Goal: Browse casually: Explore the website without a specific task or goal

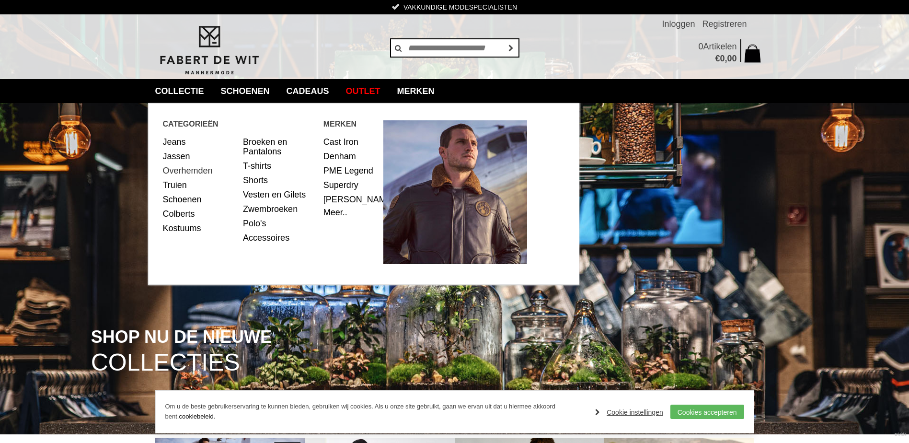
click at [186, 176] on link "Overhemden" at bounding box center [199, 170] width 73 height 14
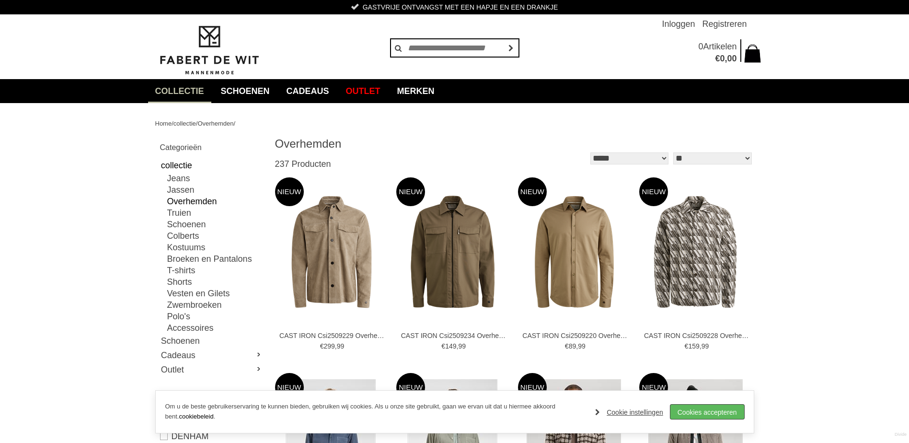
drag, startPoint x: 720, startPoint y: 411, endPoint x: 838, endPoint y: 366, distance: 127.1
click at [720, 411] on link "Cookies accepteren" at bounding box center [707, 411] width 74 height 14
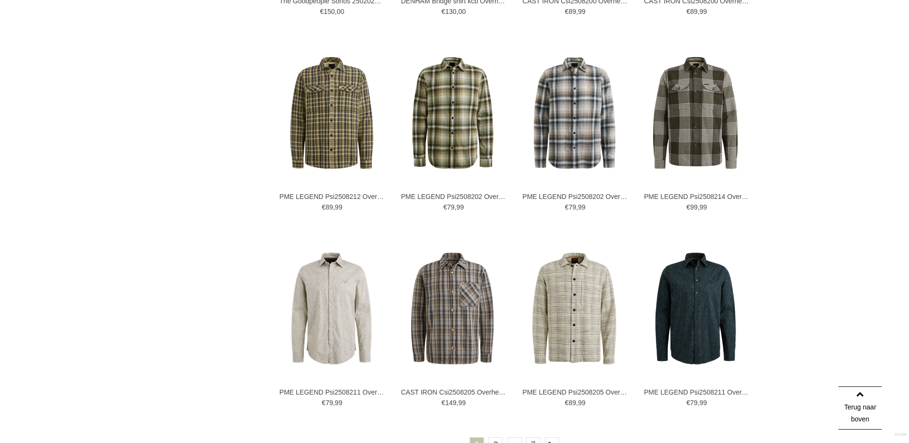
scroll to position [1629, 0]
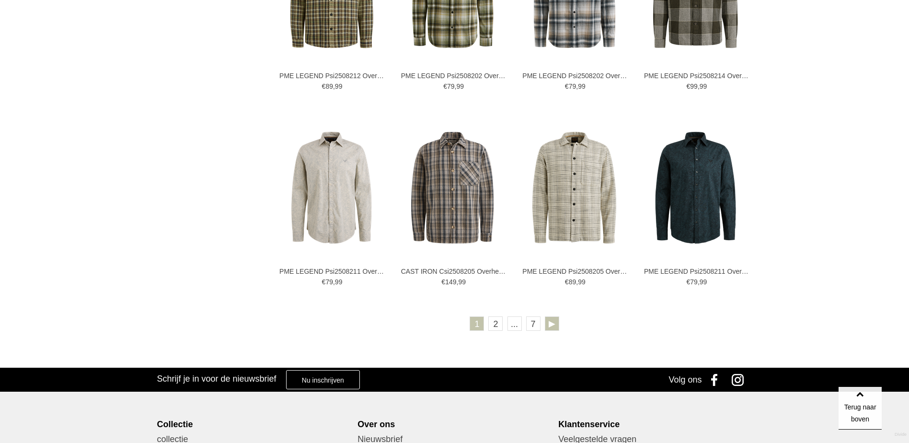
click at [552, 326] on link at bounding box center [552, 323] width 14 height 14
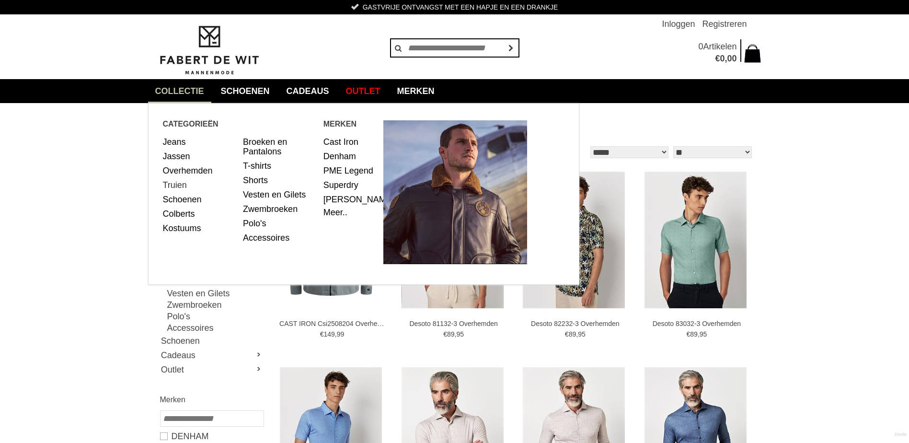
click at [184, 188] on link "Truien" at bounding box center [199, 185] width 73 height 14
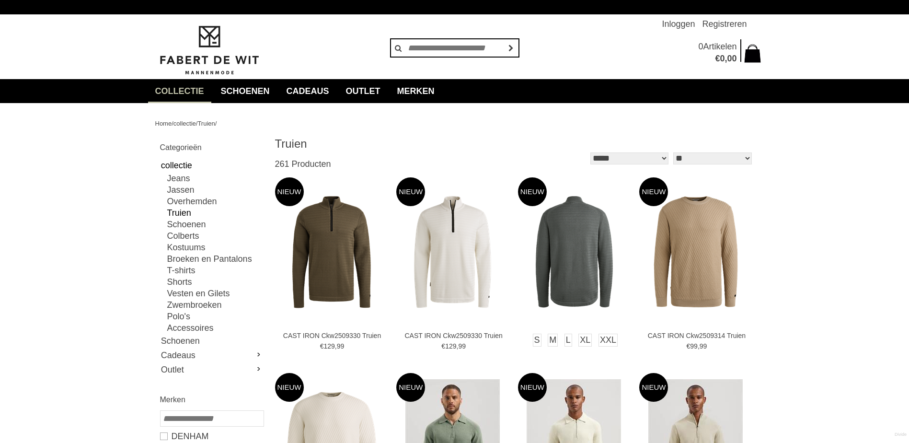
type input "**"
type input "***"
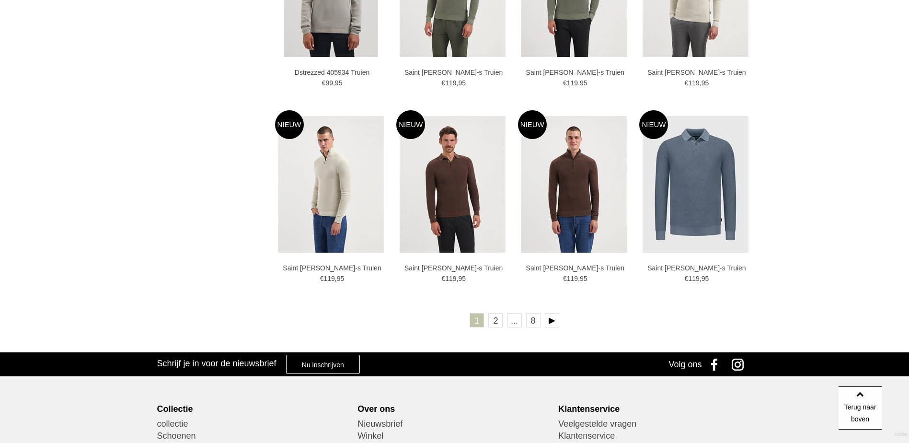
scroll to position [1677, 0]
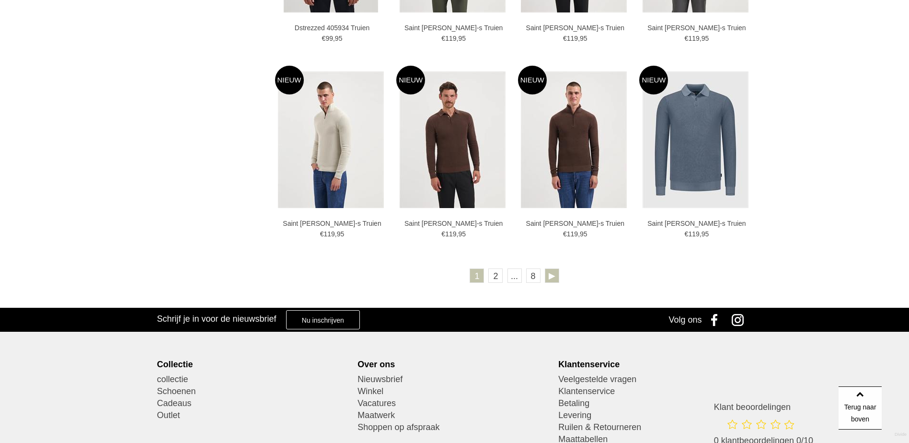
click at [554, 279] on link at bounding box center [552, 275] width 14 height 14
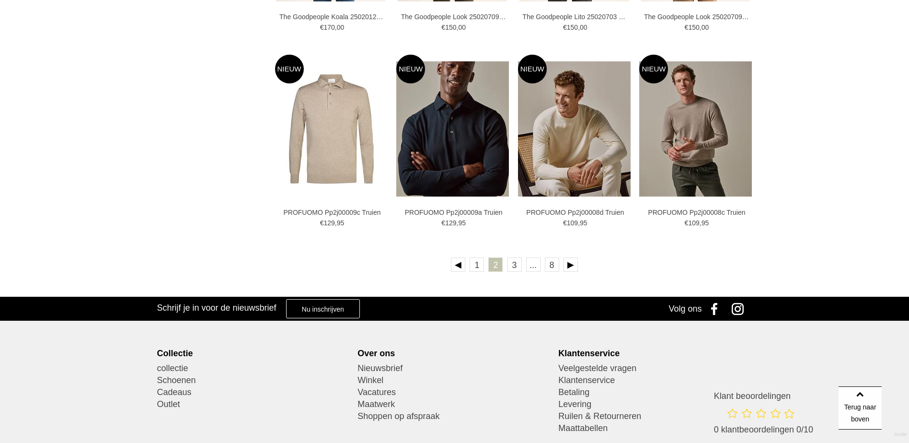
scroll to position [1677, 0]
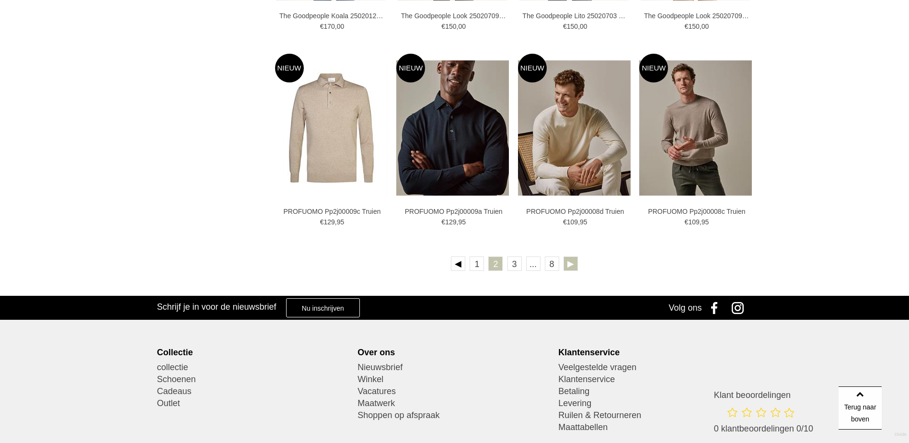
click at [574, 269] on link at bounding box center [570, 263] width 14 height 14
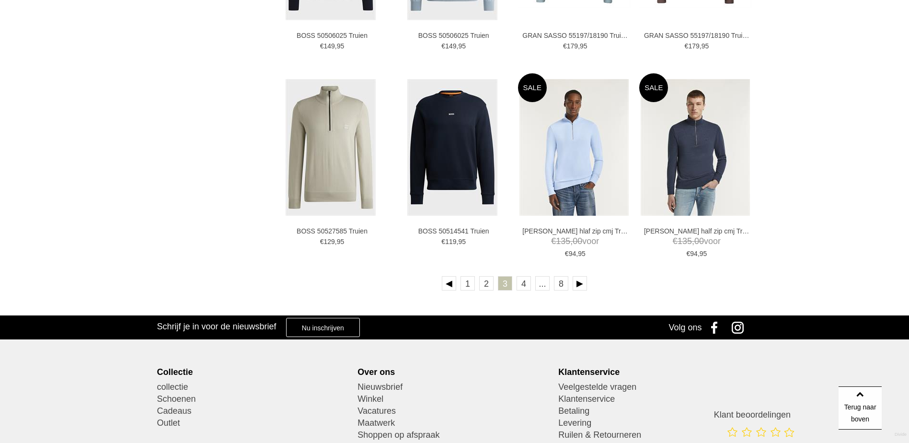
scroll to position [1677, 0]
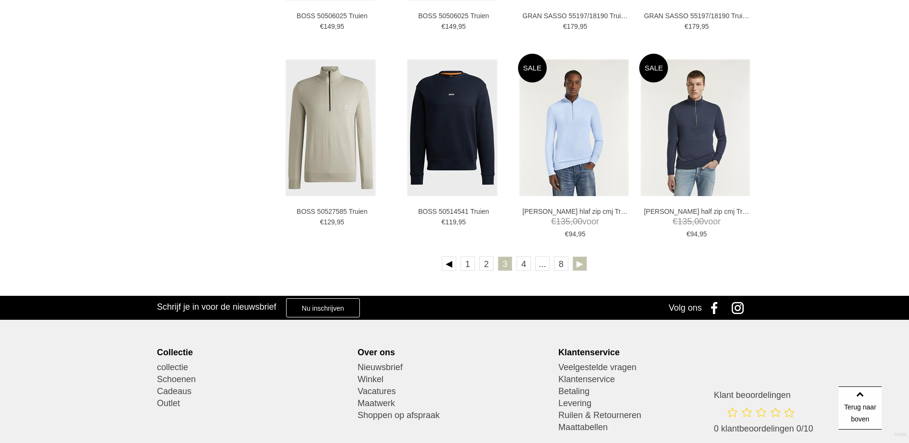
click at [578, 264] on link at bounding box center [580, 263] width 14 height 14
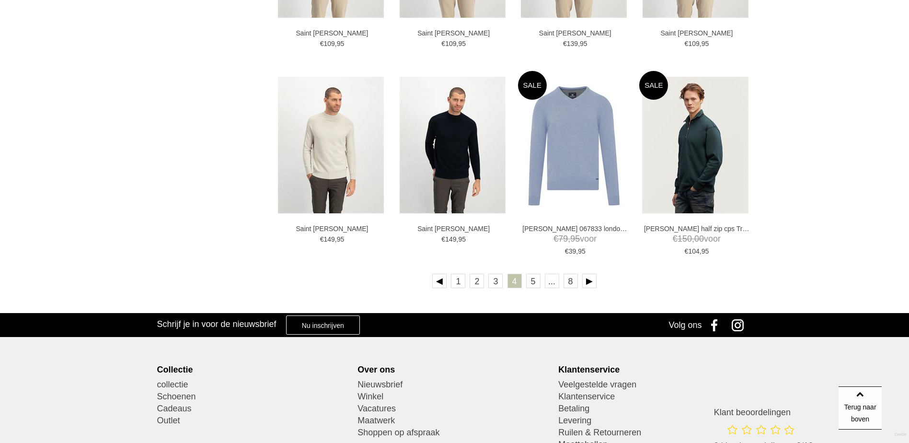
scroll to position [1677, 0]
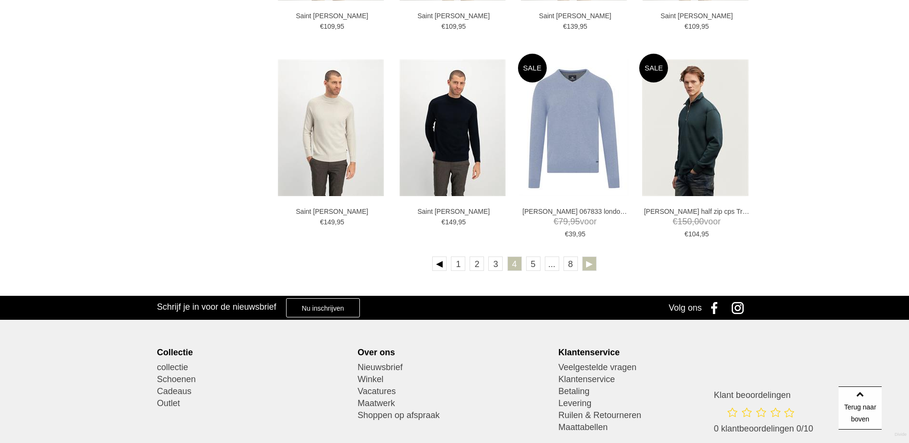
click at [590, 264] on link at bounding box center [589, 263] width 14 height 14
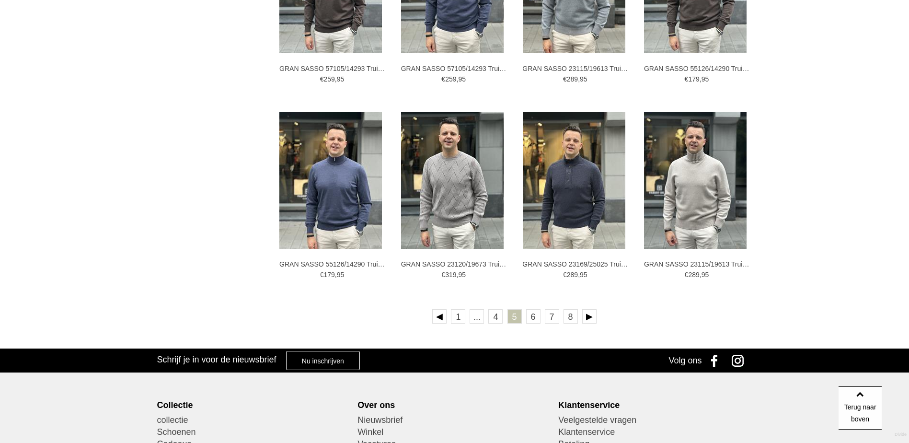
scroll to position [1629, 0]
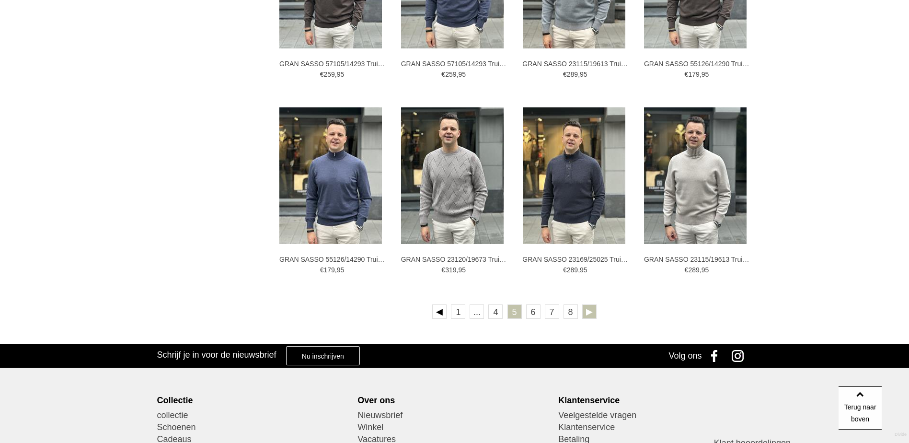
click at [588, 312] on link at bounding box center [589, 311] width 14 height 14
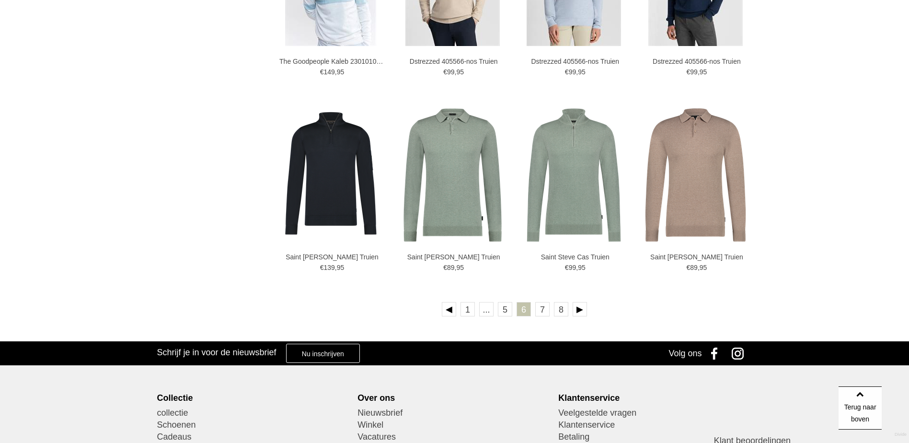
scroll to position [1773, 0]
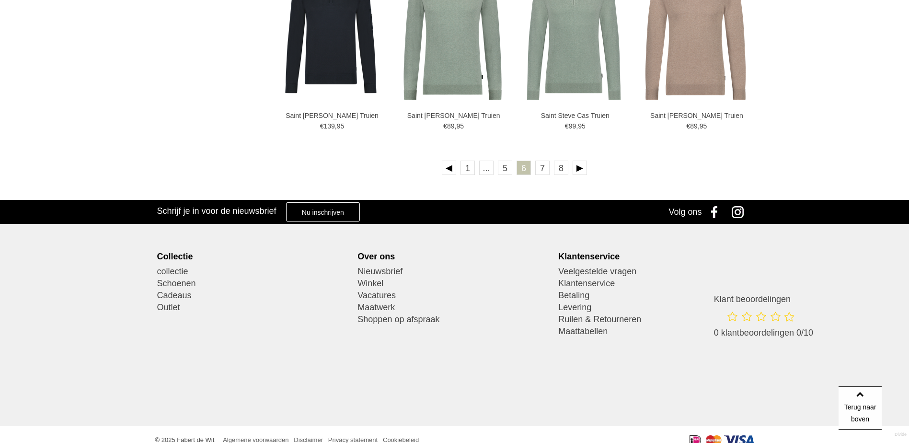
drag, startPoint x: 583, startPoint y: 173, endPoint x: 595, endPoint y: 171, distance: 12.2
click at [583, 173] on link at bounding box center [580, 168] width 14 height 14
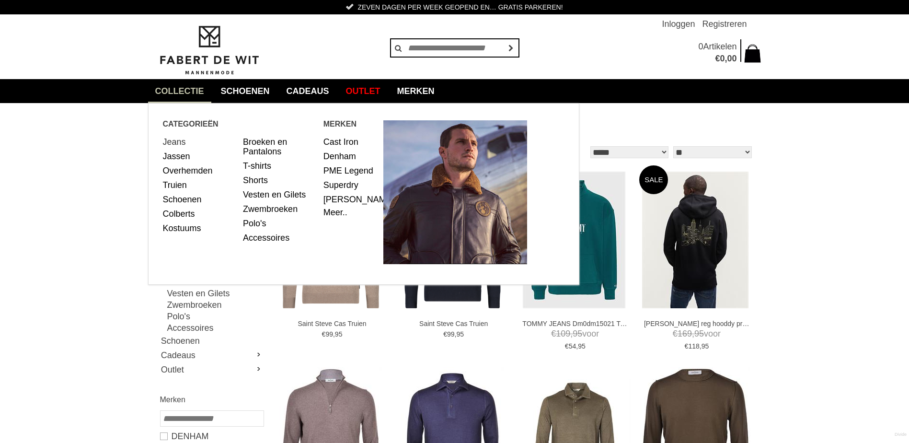
click at [183, 140] on link "Jeans" at bounding box center [199, 142] width 73 height 14
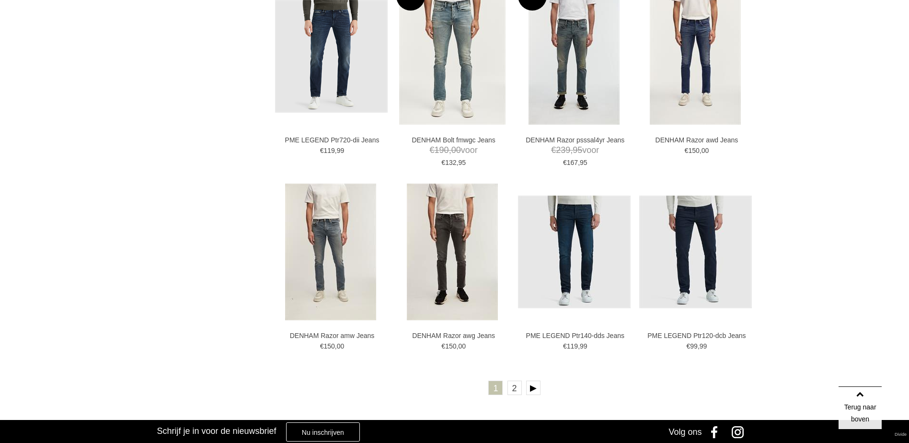
scroll to position [1581, 0]
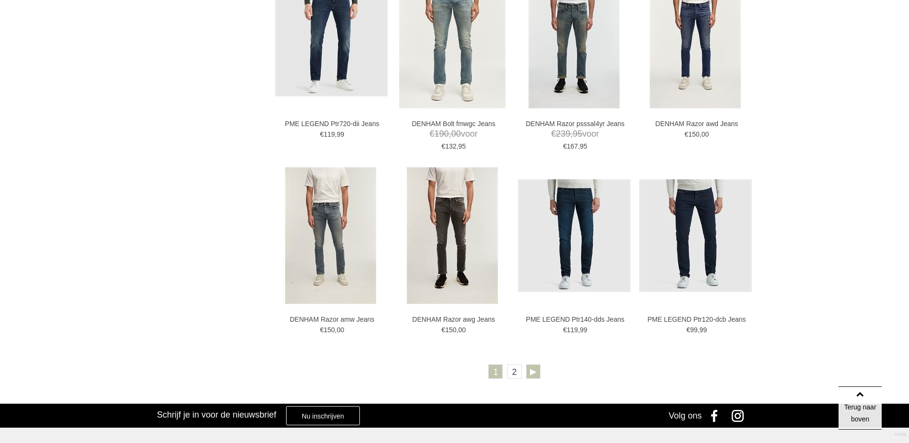
click at [531, 371] on link at bounding box center [533, 371] width 14 height 14
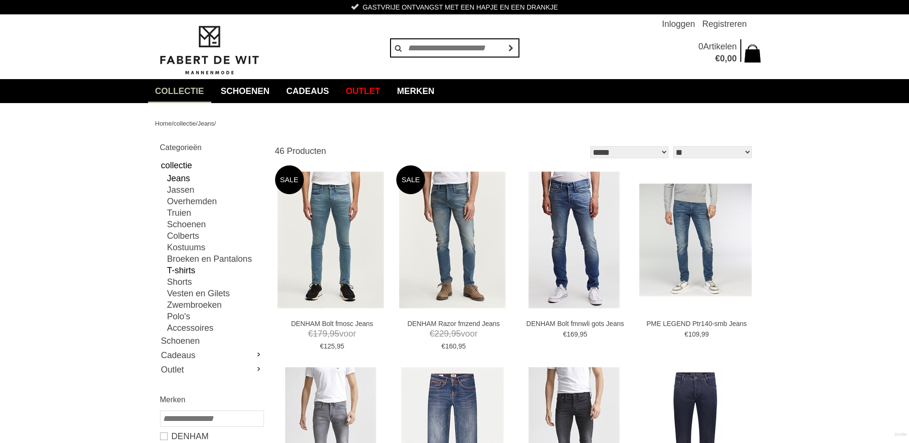
click at [195, 270] on link "T-shirts" at bounding box center [215, 269] width 96 height 11
type input "*"
type input "***"
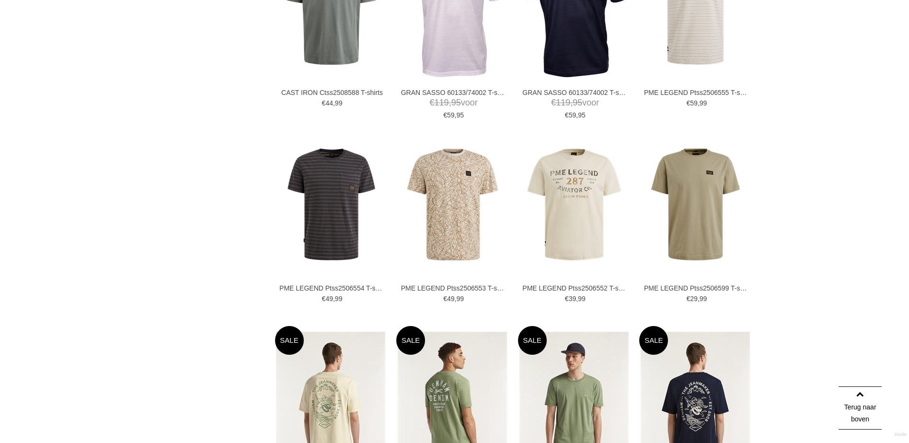
scroll to position [1533, 0]
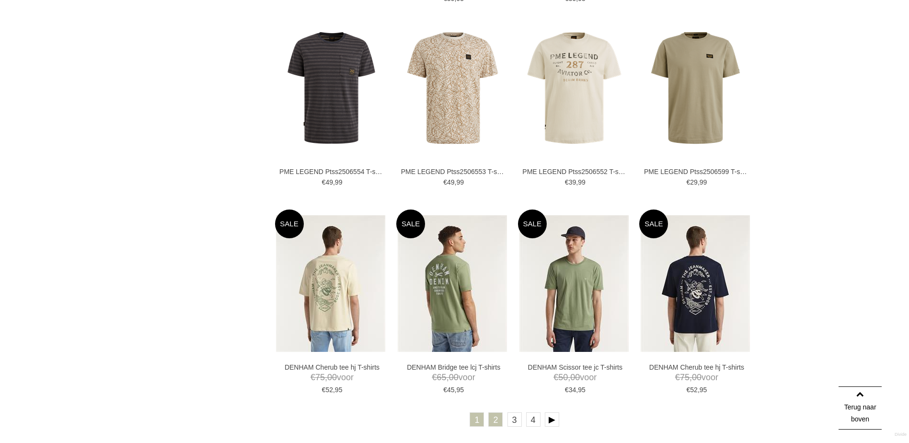
click at [493, 420] on link "2" at bounding box center [495, 419] width 14 height 14
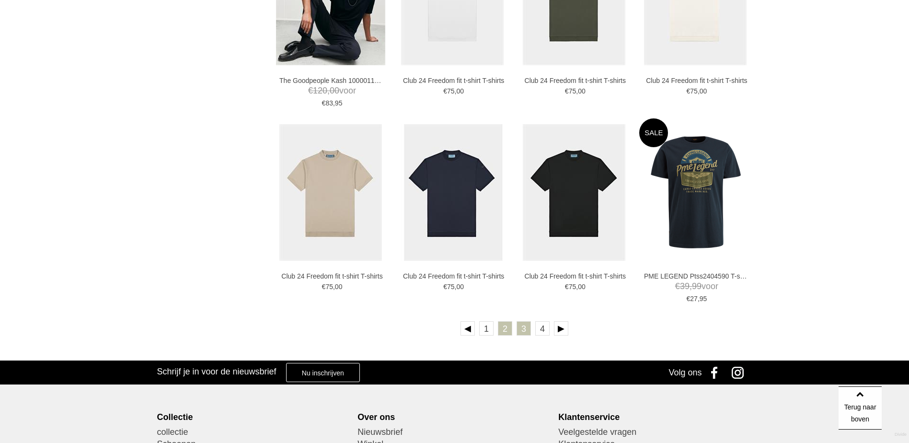
scroll to position [1629, 0]
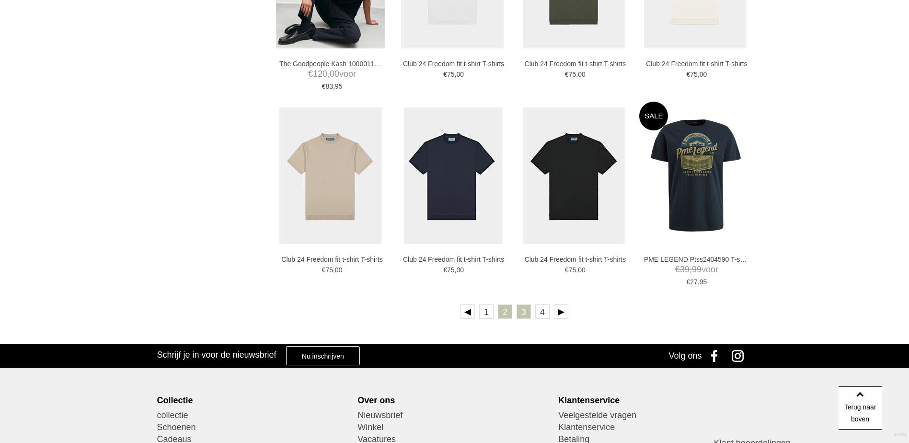
click at [526, 313] on link "3" at bounding box center [524, 311] width 14 height 14
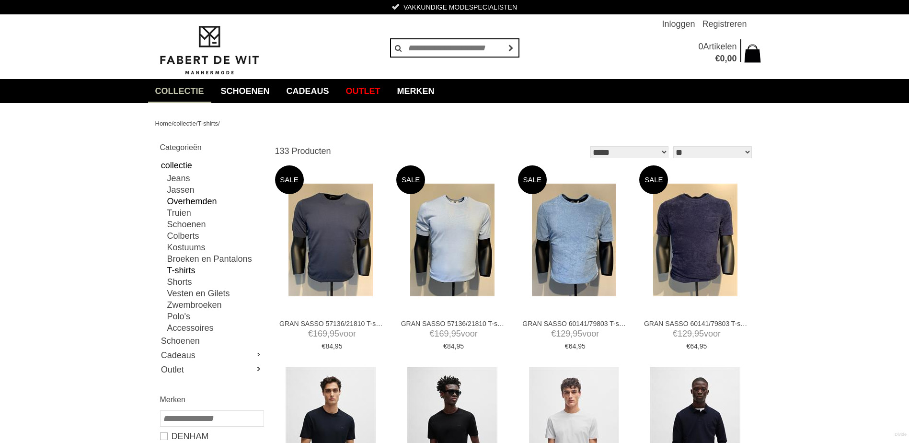
click at [183, 202] on link "Overhemden" at bounding box center [215, 200] width 96 height 11
type input "**"
type input "***"
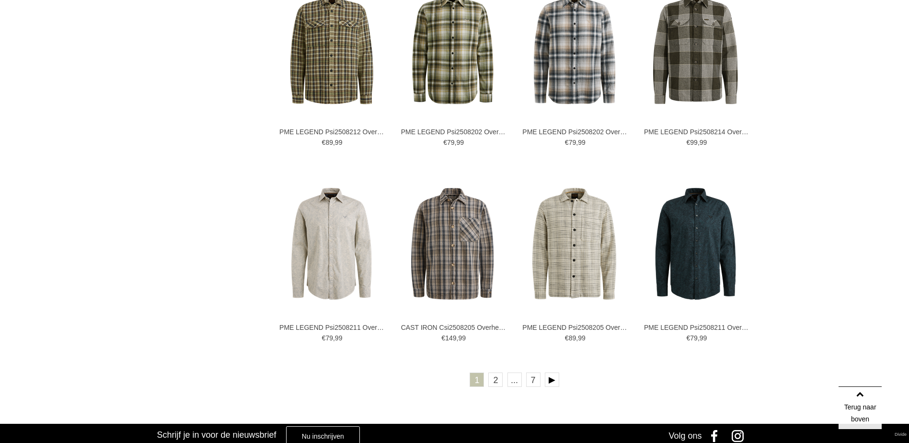
scroll to position [1629, 0]
